Goal: Information Seeking & Learning: Find specific fact

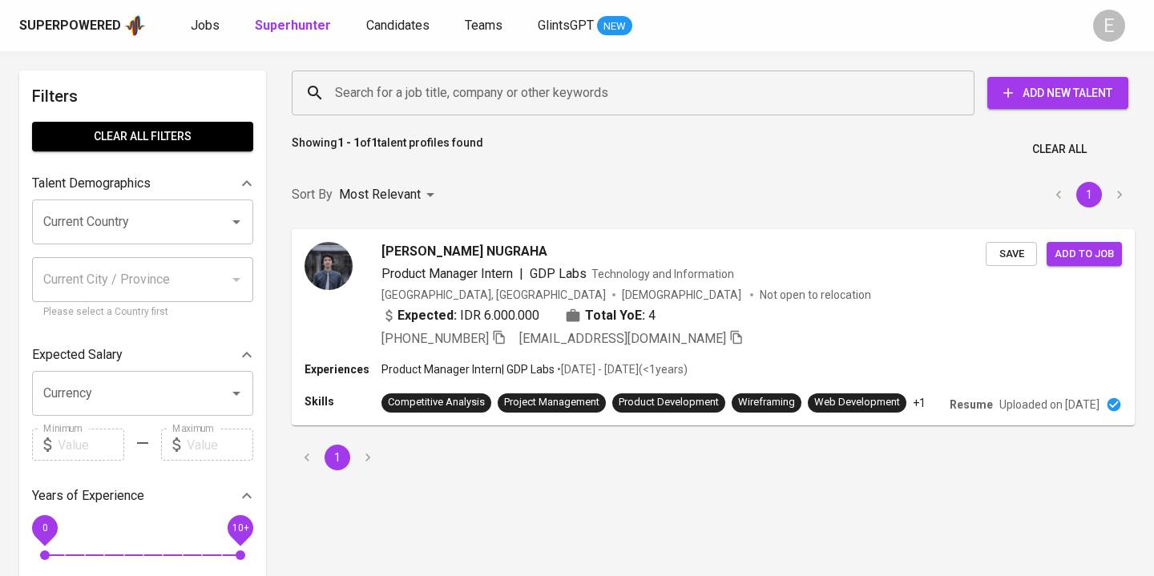
click at [408, 89] on input "Search for a job title, company or other keywords" at bounding box center [637, 93] width 612 height 30
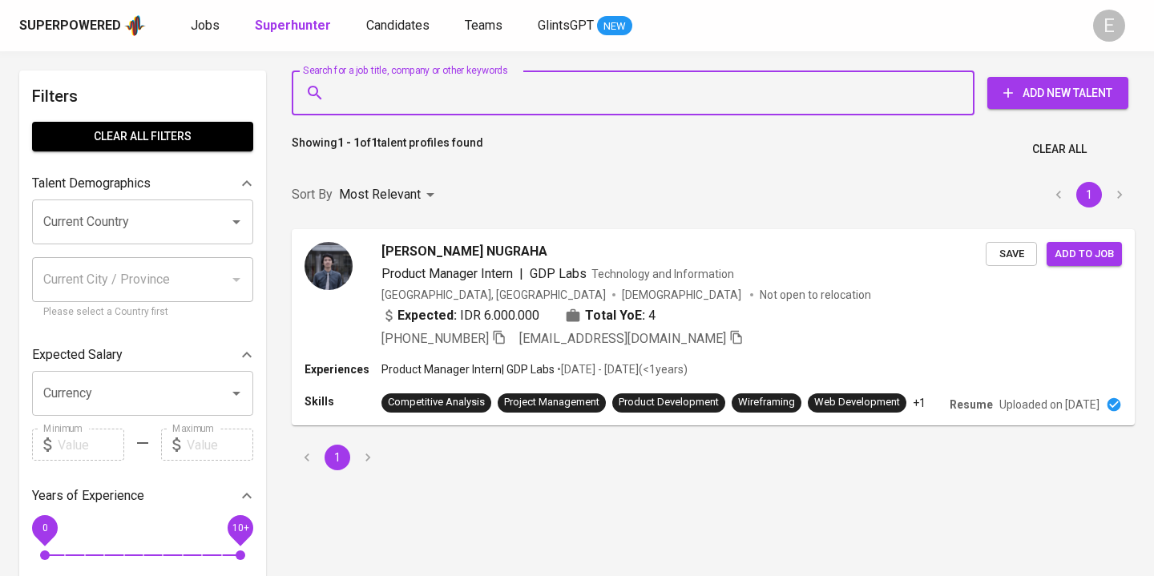
paste input "[DOMAIN_NAME][EMAIL_ADDRESS][DOMAIN_NAME]"
type input "[DOMAIN_NAME][EMAIL_ADDRESS][DOMAIN_NAME]"
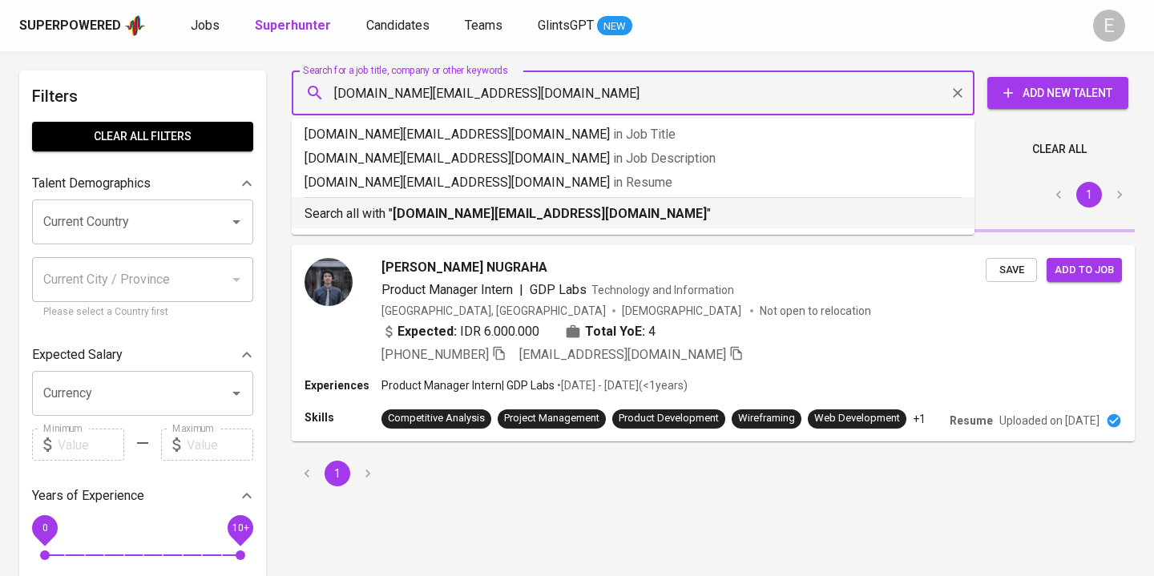
click at [370, 211] on p "Search all with " [DOMAIN_NAME][EMAIL_ADDRESS][DOMAIN_NAME] "" at bounding box center [633, 213] width 657 height 19
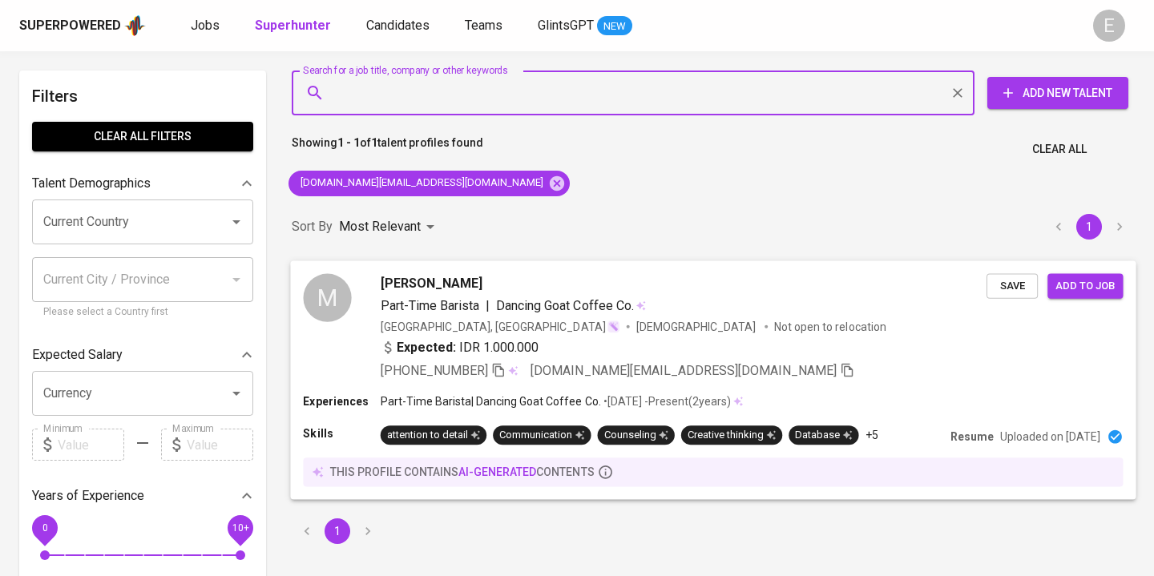
click at [503, 366] on icon "button" at bounding box center [498, 369] width 14 height 14
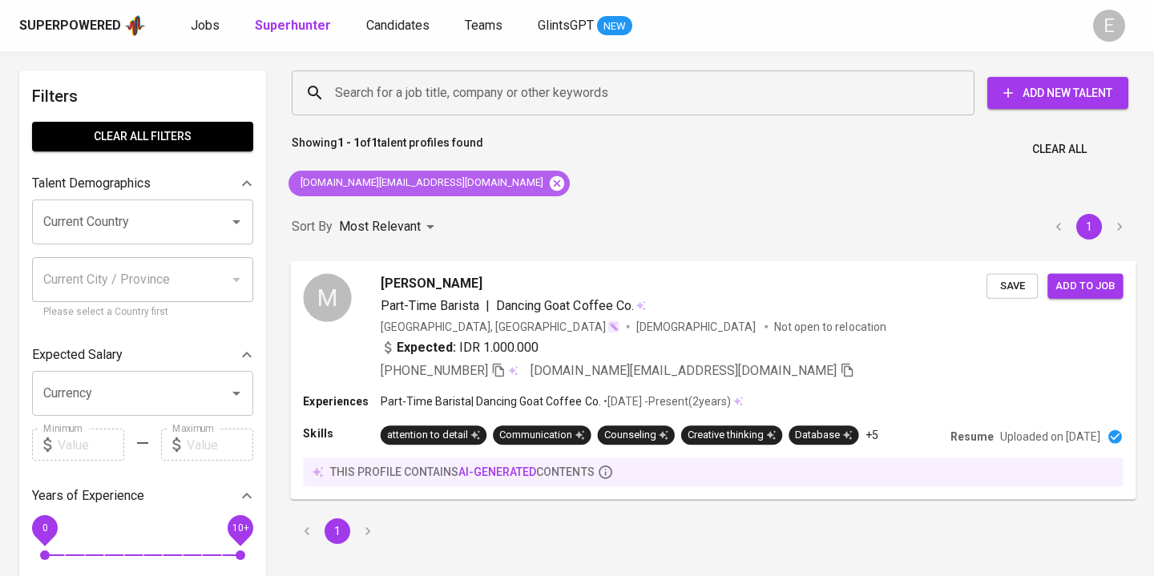
click at [548, 181] on icon at bounding box center [557, 184] width 18 height 18
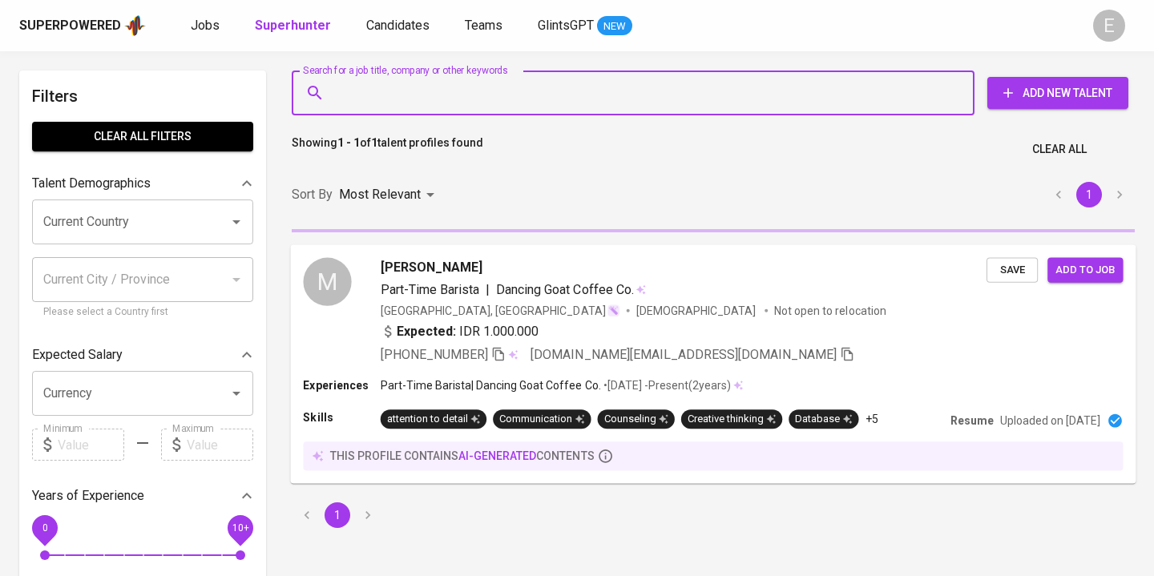
click at [407, 100] on input "Search for a job title, company or other keywords" at bounding box center [637, 93] width 612 height 30
paste input "[EMAIL_ADDRESS][DOMAIN_NAME]"
type input "[EMAIL_ADDRESS][DOMAIN_NAME]"
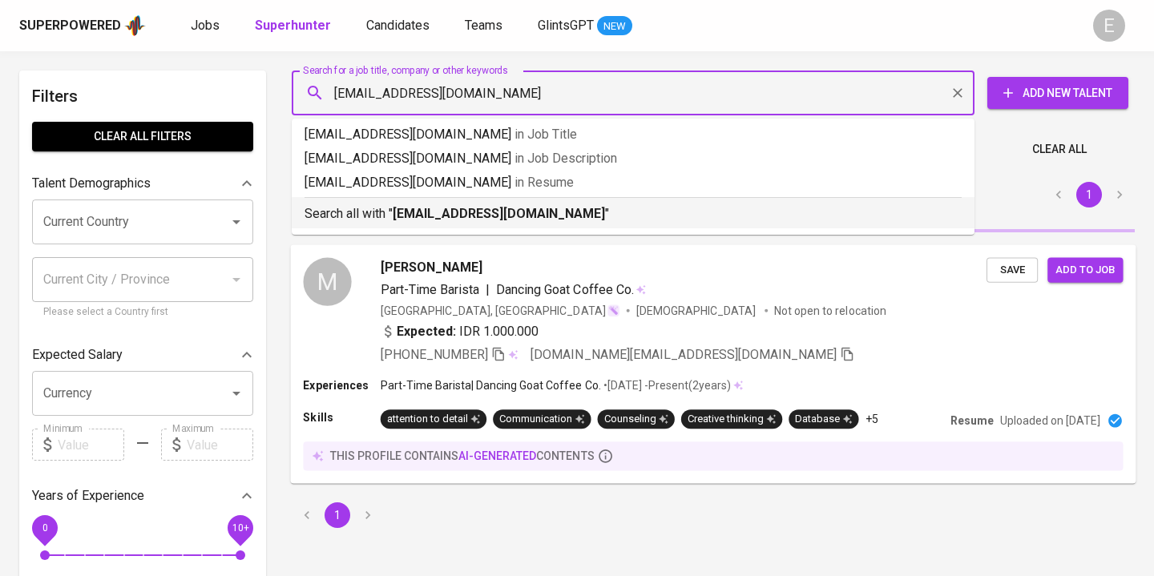
click at [397, 212] on b "[EMAIL_ADDRESS][DOMAIN_NAME]" at bounding box center [499, 213] width 212 height 15
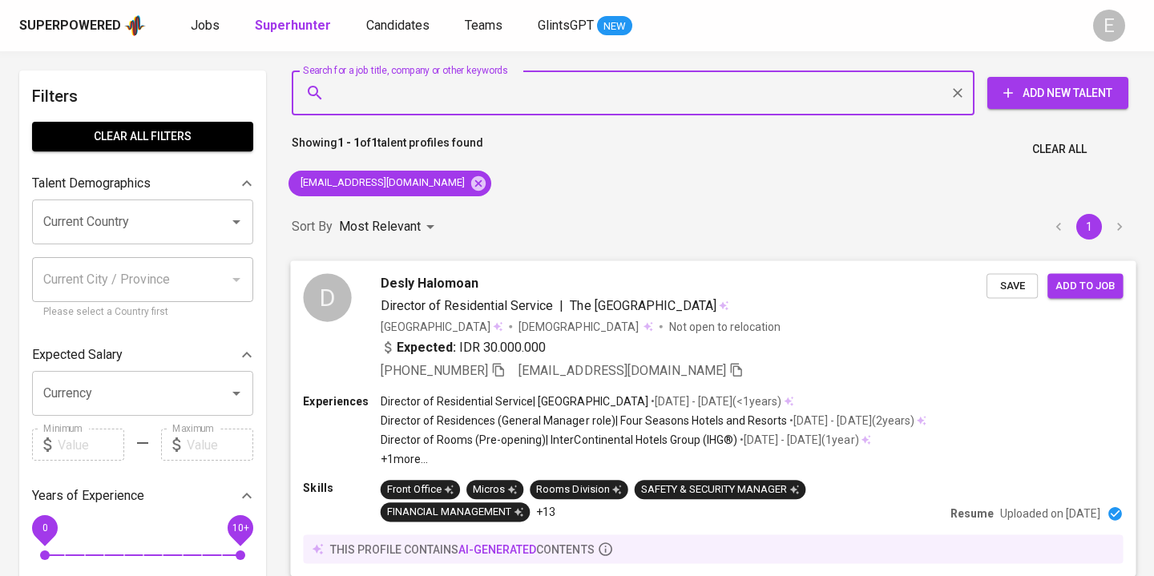
click at [499, 367] on icon "button" at bounding box center [498, 369] width 14 height 14
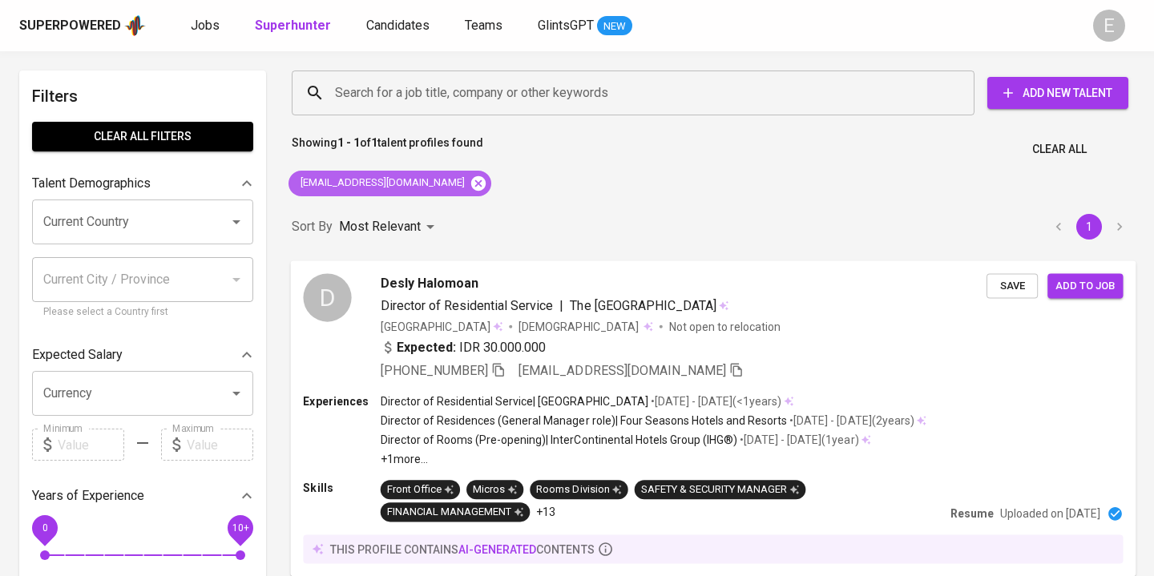
click at [471, 180] on icon at bounding box center [478, 183] width 14 height 14
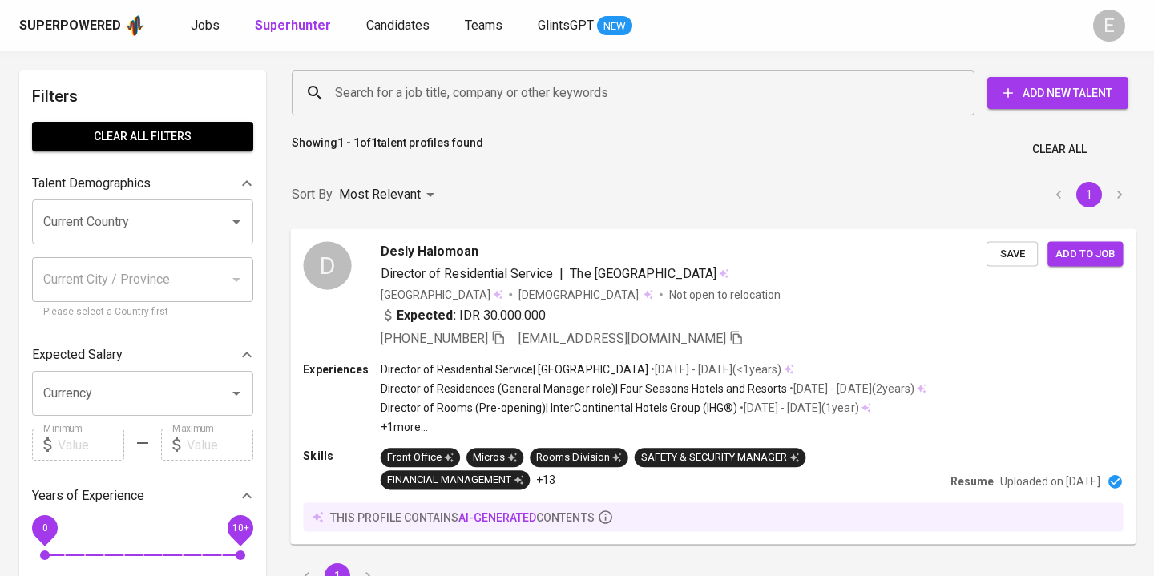
click at [382, 86] on input "Search for a job title, company or other keywords" at bounding box center [637, 93] width 612 height 30
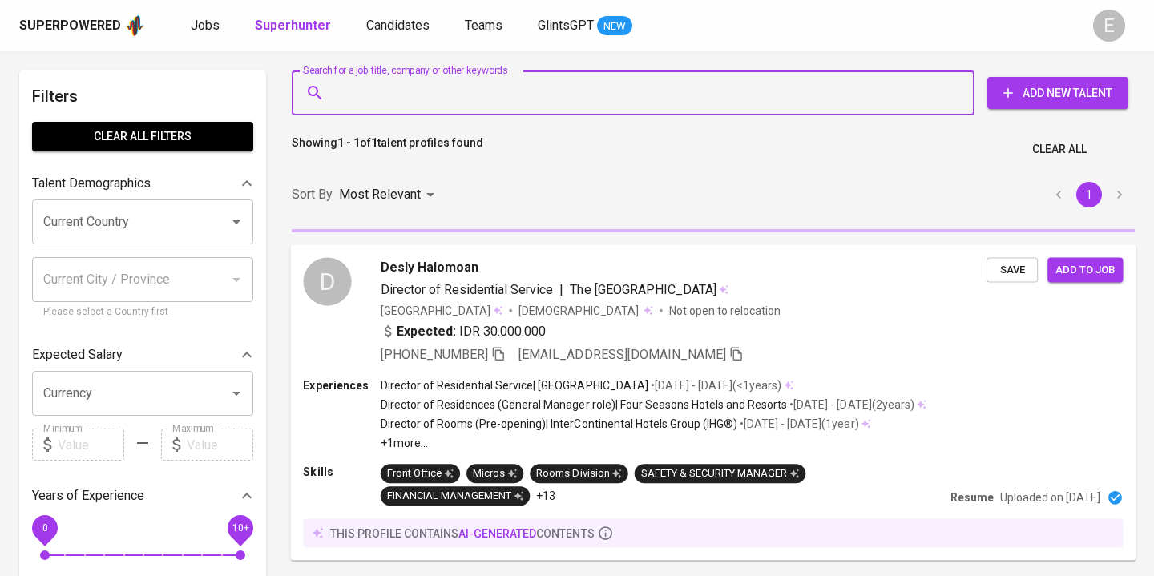
paste input "[EMAIL_ADDRESS][DOMAIN_NAME]"
type input "[EMAIL_ADDRESS][DOMAIN_NAME]"
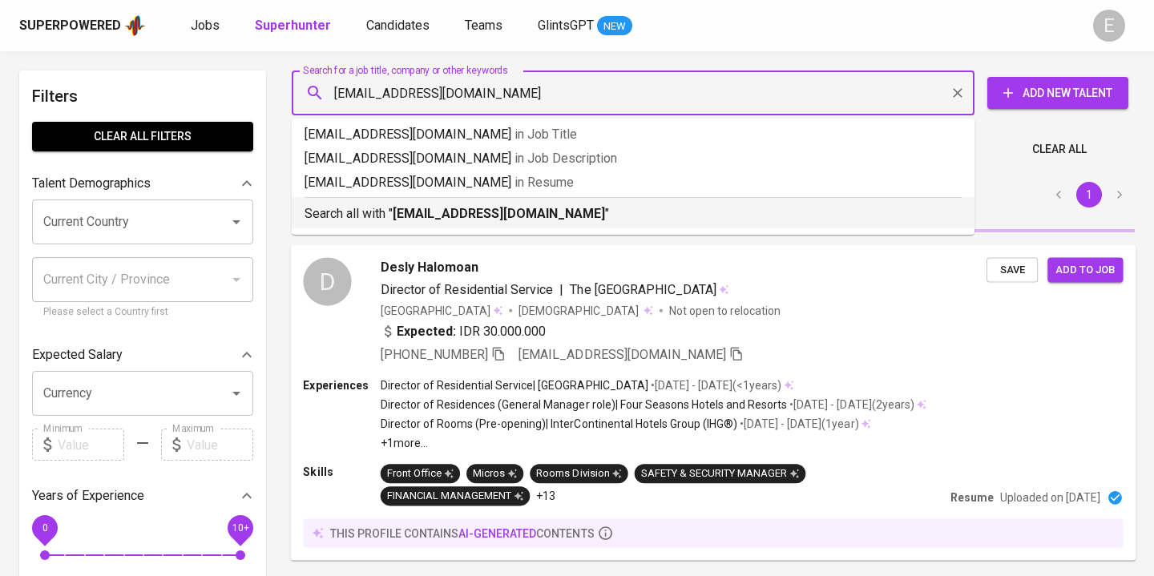
click at [370, 214] on p "Search all with " [EMAIL_ADDRESS][DOMAIN_NAME] "" at bounding box center [633, 213] width 657 height 19
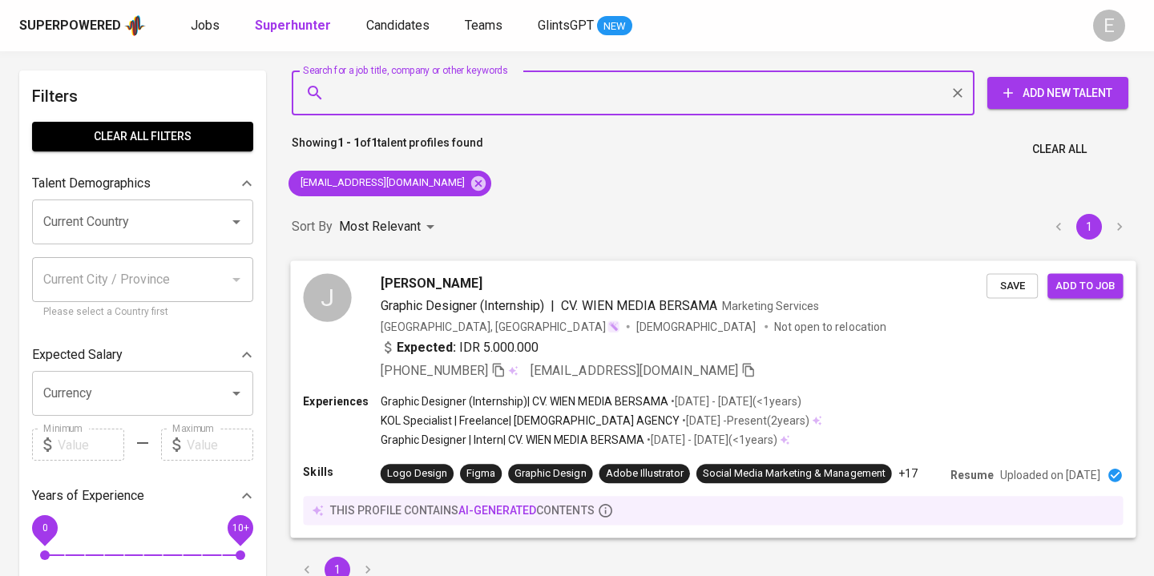
click at [504, 373] on icon "button" at bounding box center [498, 369] width 14 height 14
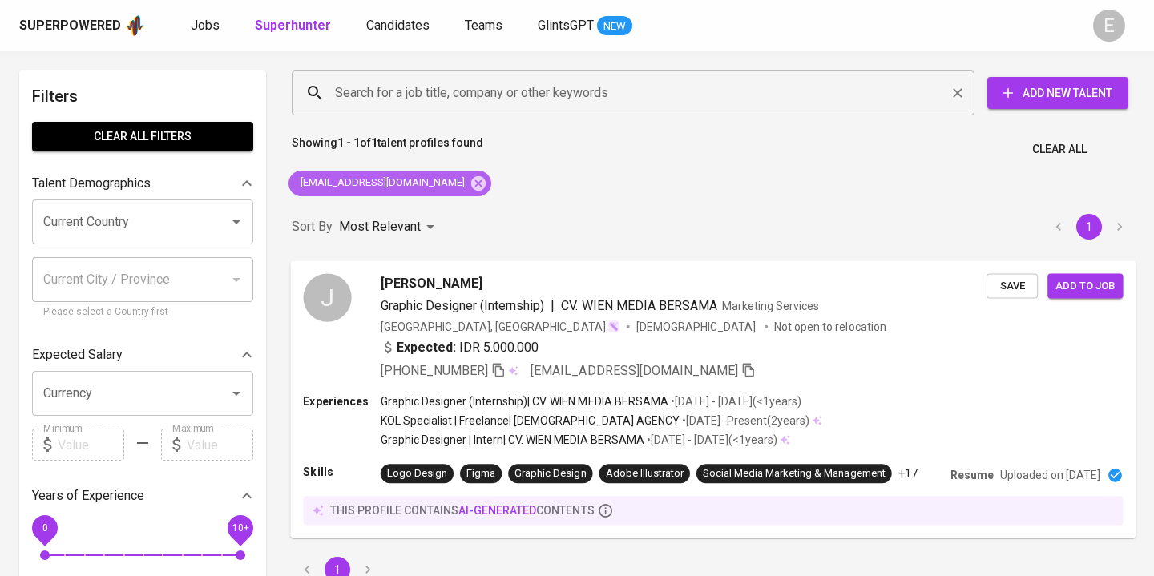
drag, startPoint x: 429, startPoint y: 179, endPoint x: 409, endPoint y: 89, distance: 92.0
click at [471, 179] on icon at bounding box center [478, 183] width 14 height 14
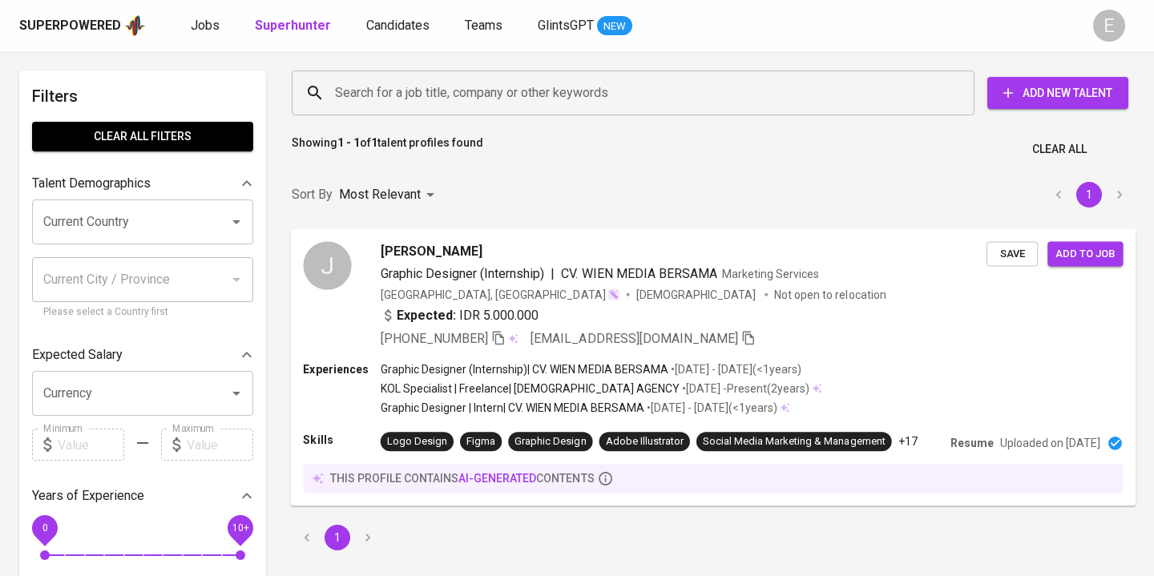
click at [406, 84] on input "Search for a job title, company or other keywords" at bounding box center [637, 93] width 612 height 30
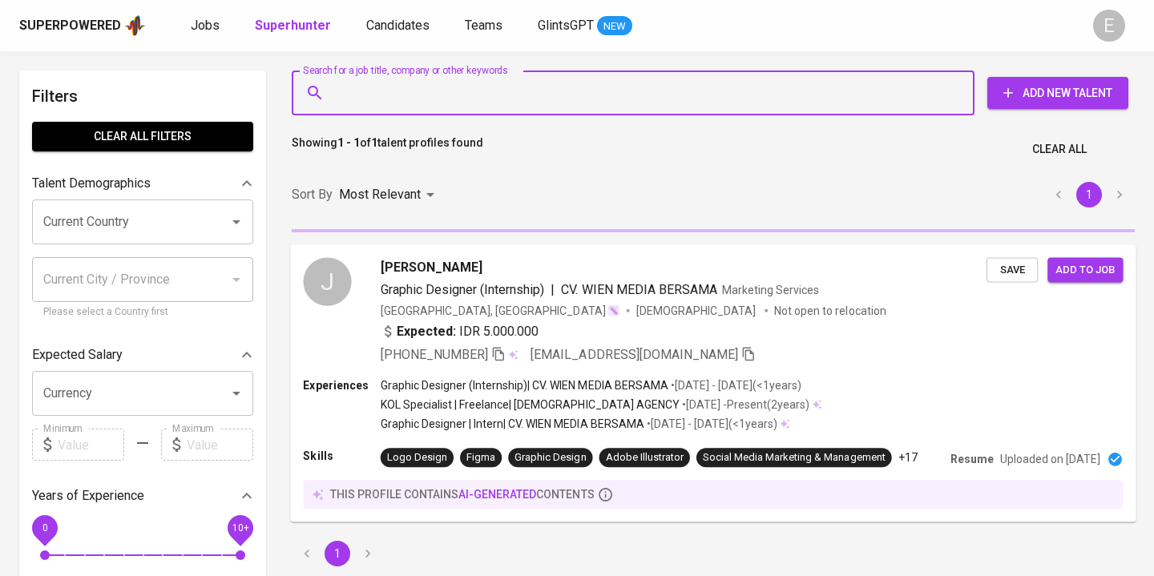
paste input "selamat siang kak, perkenalkan saya Ema Key Account Manager dari Glints job por…"
type input "selamat siang kak, perkenalkan saya Ema Key Account Manager dari Glints job por…"
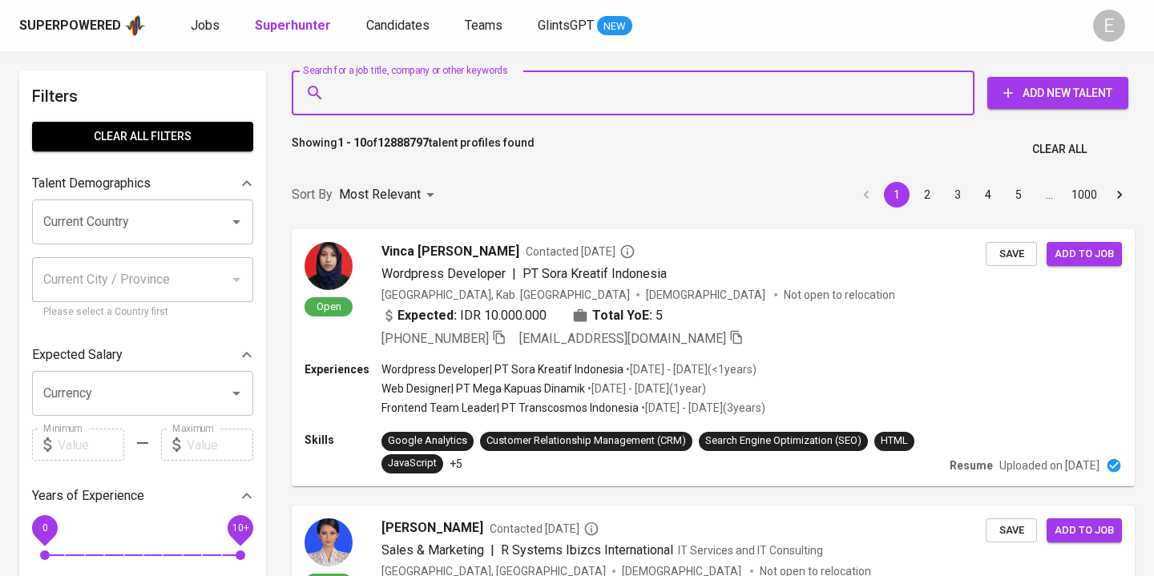
paste input "[EMAIL_ADDRESS][DOMAIN_NAME]"
type input "[EMAIL_ADDRESS][DOMAIN_NAME]"
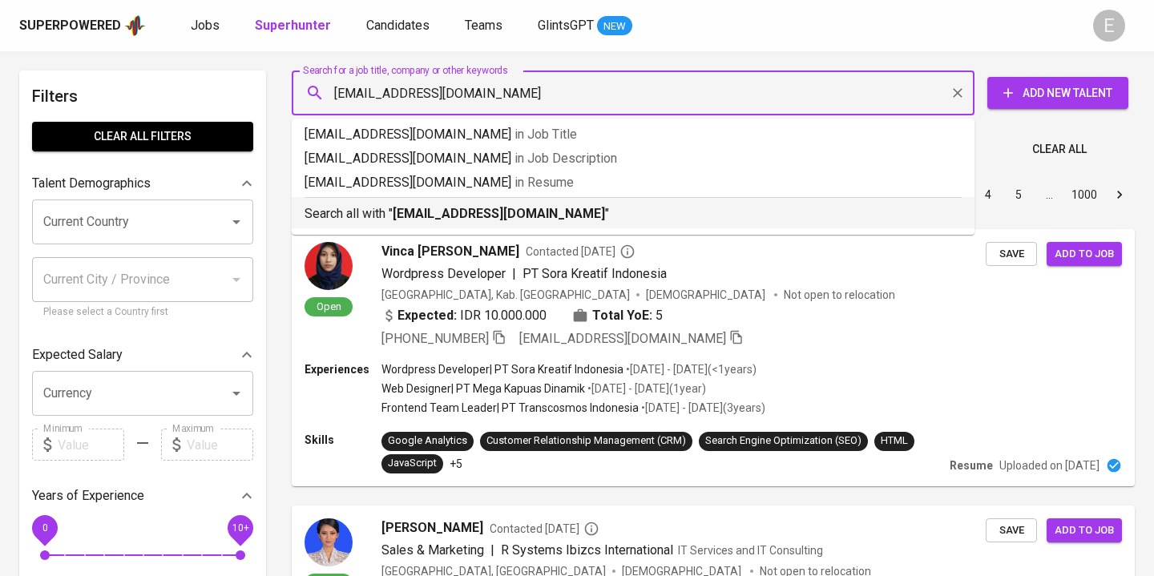
click at [401, 210] on b "[EMAIL_ADDRESS][DOMAIN_NAME]" at bounding box center [499, 213] width 212 height 15
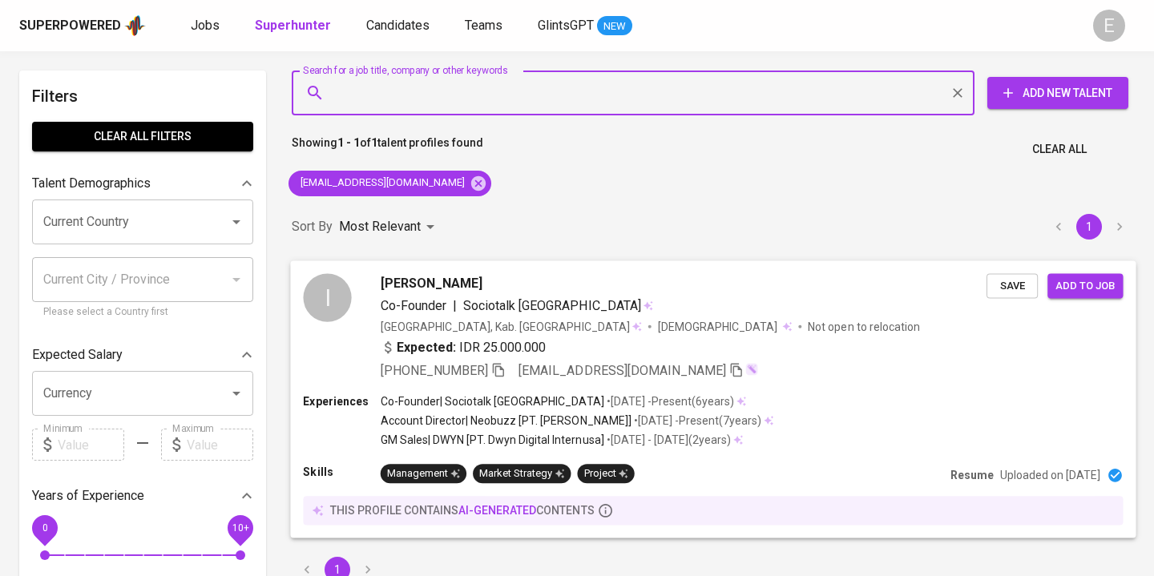
click at [502, 362] on icon "button" at bounding box center [498, 369] width 14 height 14
